Goal: Communication & Community: Participate in discussion

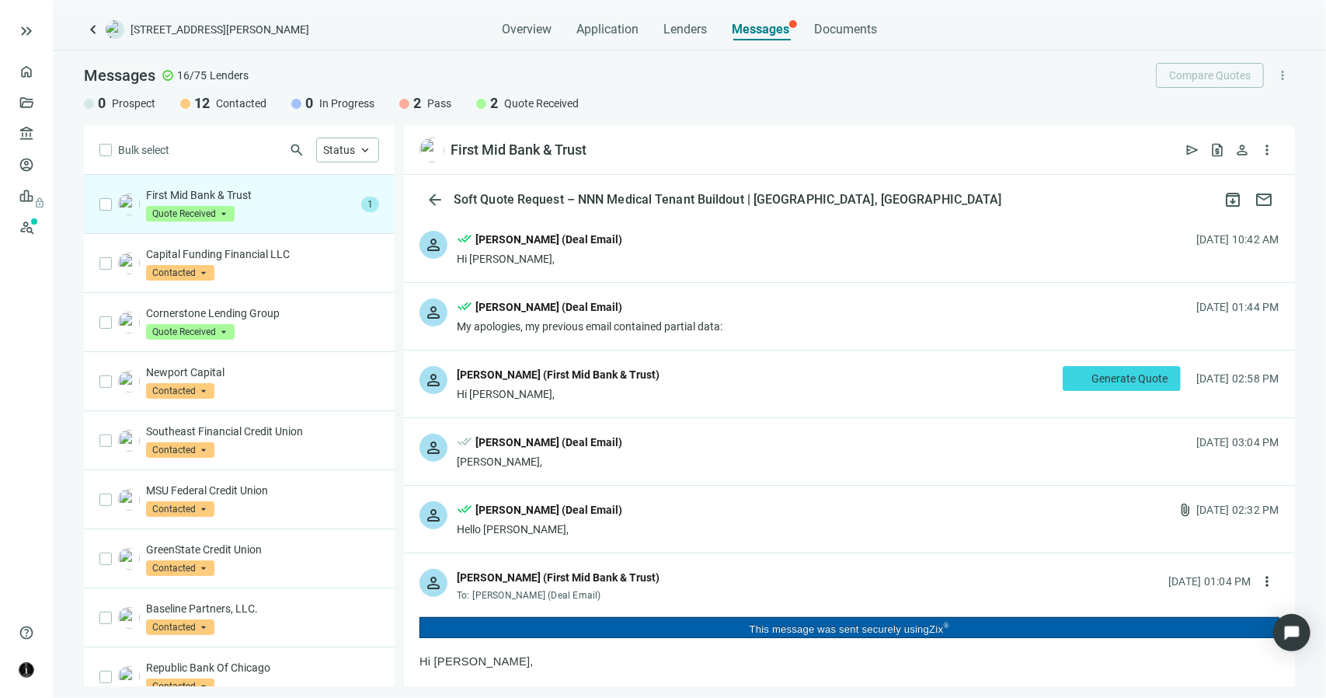
scroll to position [4801, 0]
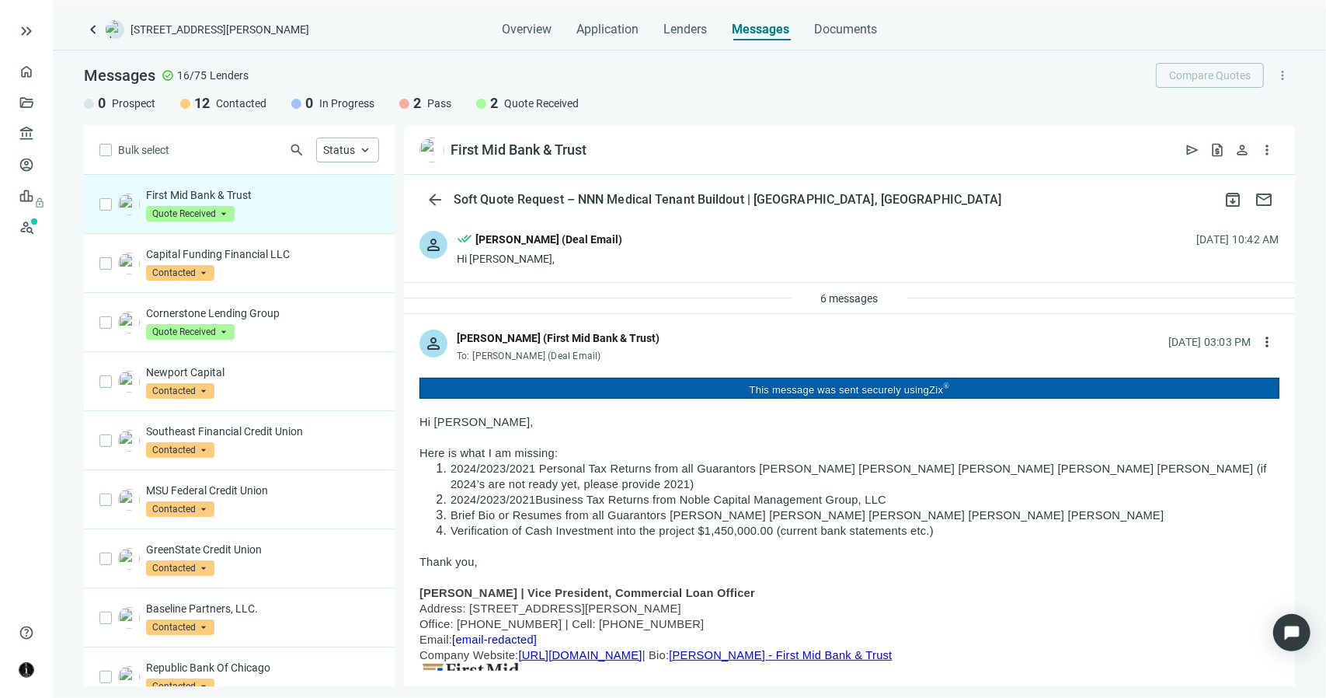
drag, startPoint x: 948, startPoint y: 529, endPoint x: 438, endPoint y: 471, distance: 513.0
click at [438, 471] on ol "2024/2023/2021 Personal Tax Returns from all Guarantors Dilesh Patidar Sagar De…" at bounding box center [850, 500] width 860 height 78
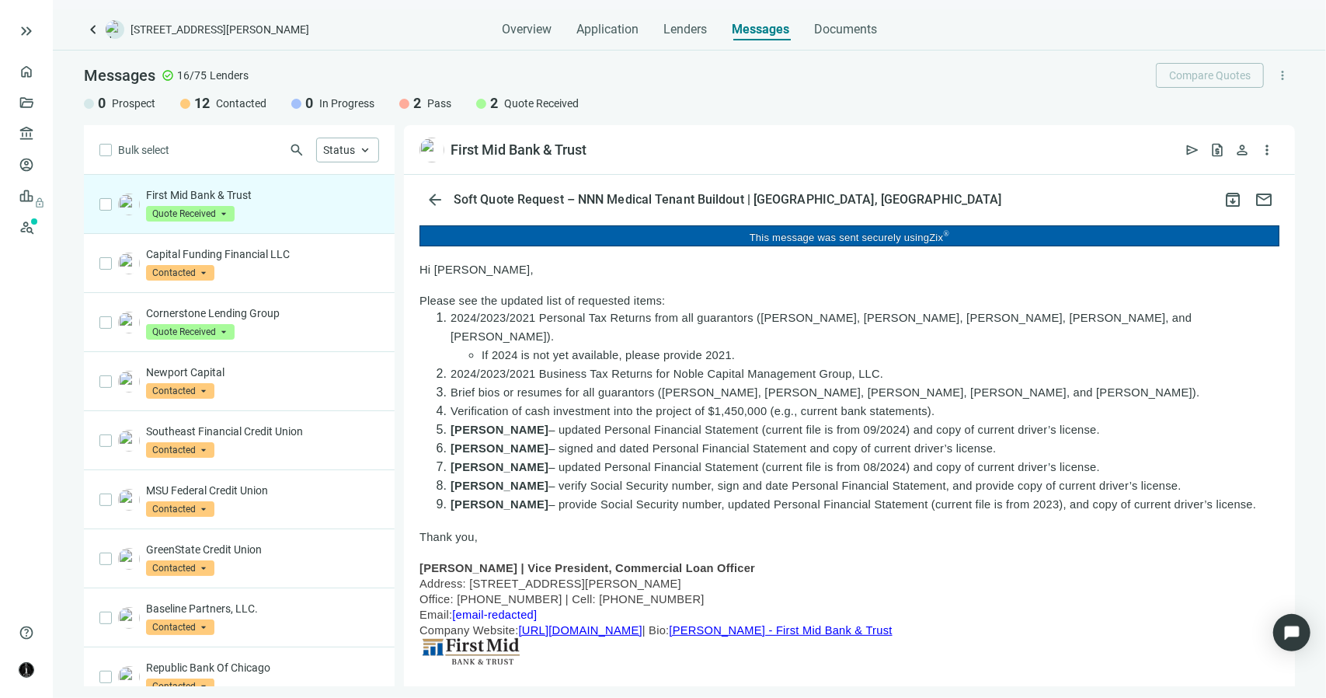
scroll to position [155, 0]
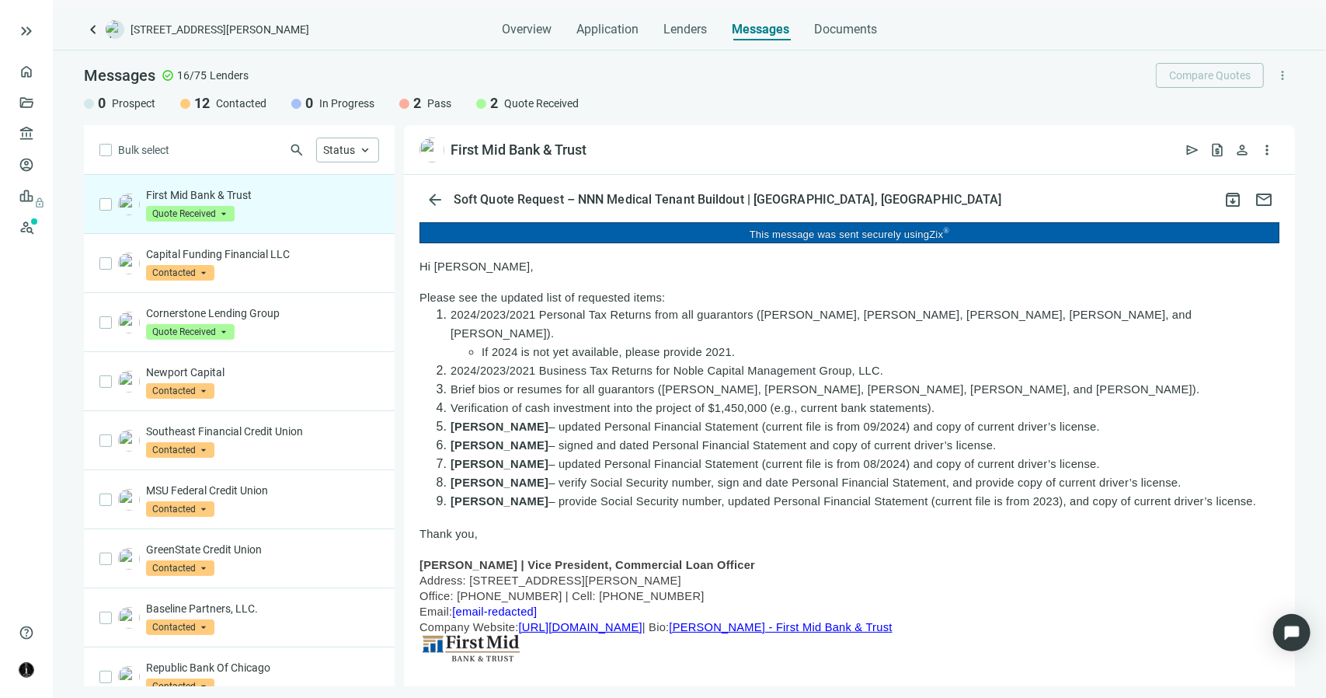
drag, startPoint x: 1267, startPoint y: 484, endPoint x: 429, endPoint y: 409, distance: 840.9
